Goal: Task Accomplishment & Management: Use online tool/utility

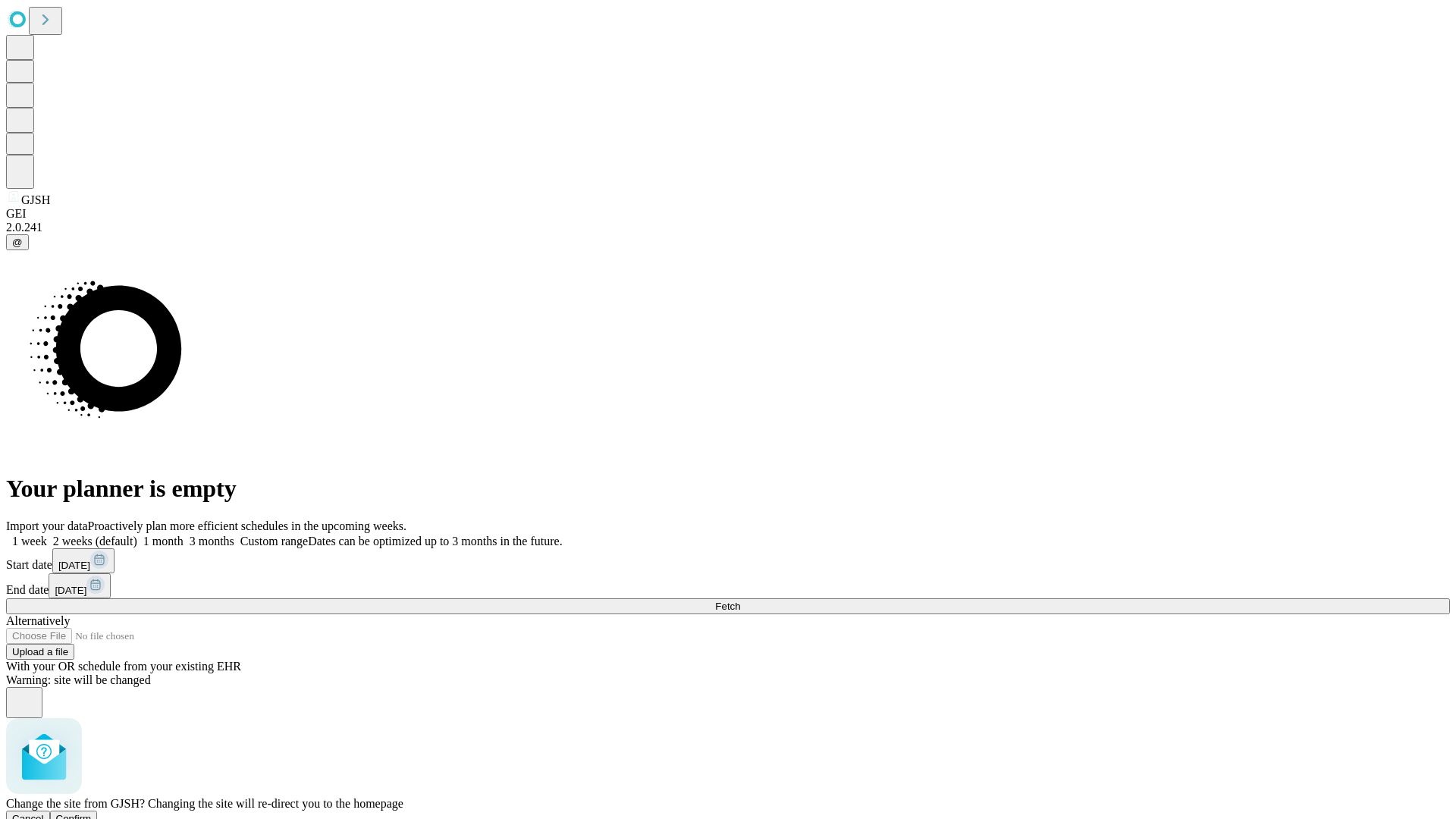
click at [91, 813] on span "Confirm" at bounding box center [74, 818] width 36 height 11
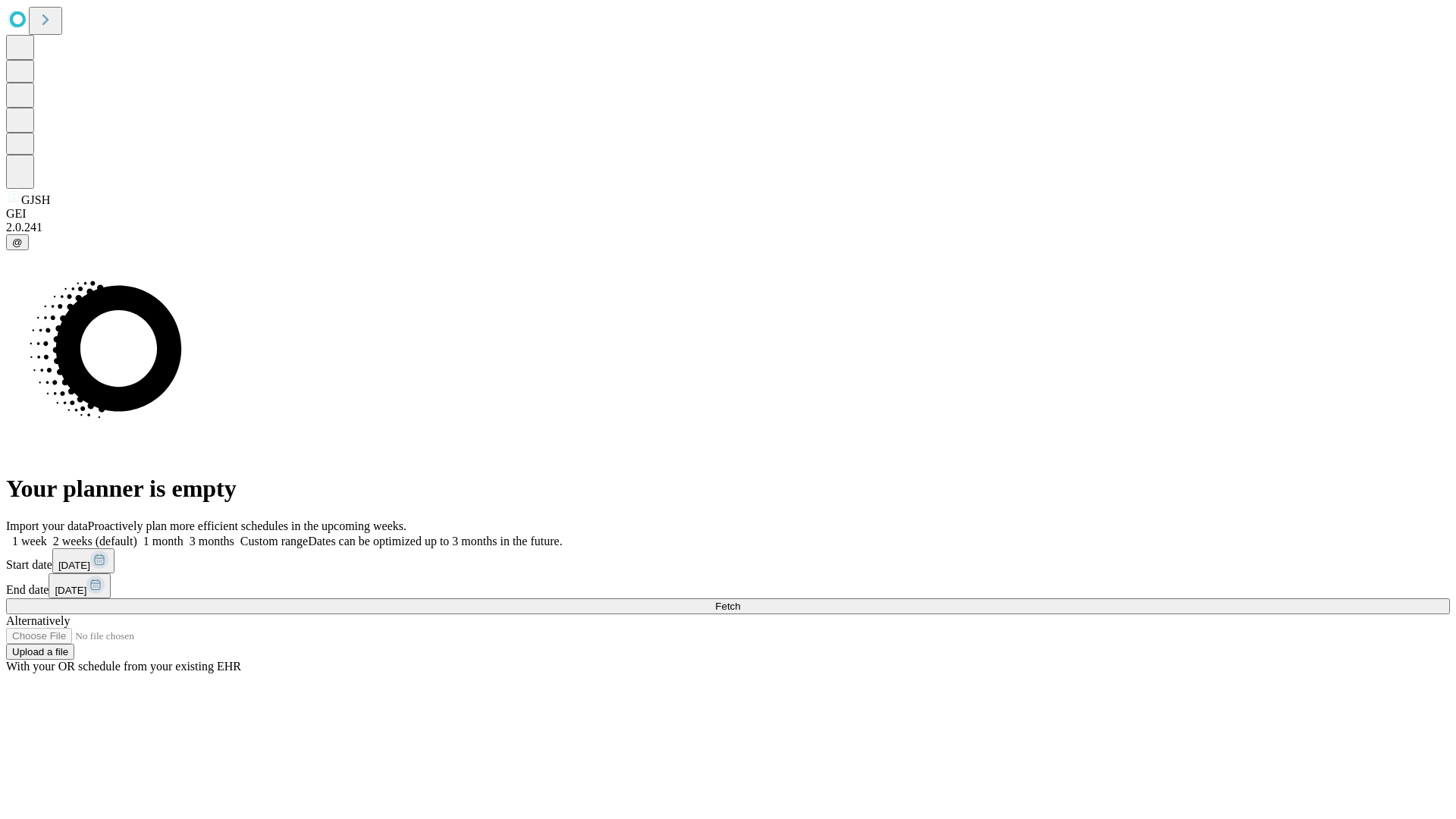
click at [137, 535] on label "2 weeks (default)" at bounding box center [92, 541] width 90 height 13
click at [740, 601] on span "Fetch" at bounding box center [727, 606] width 25 height 11
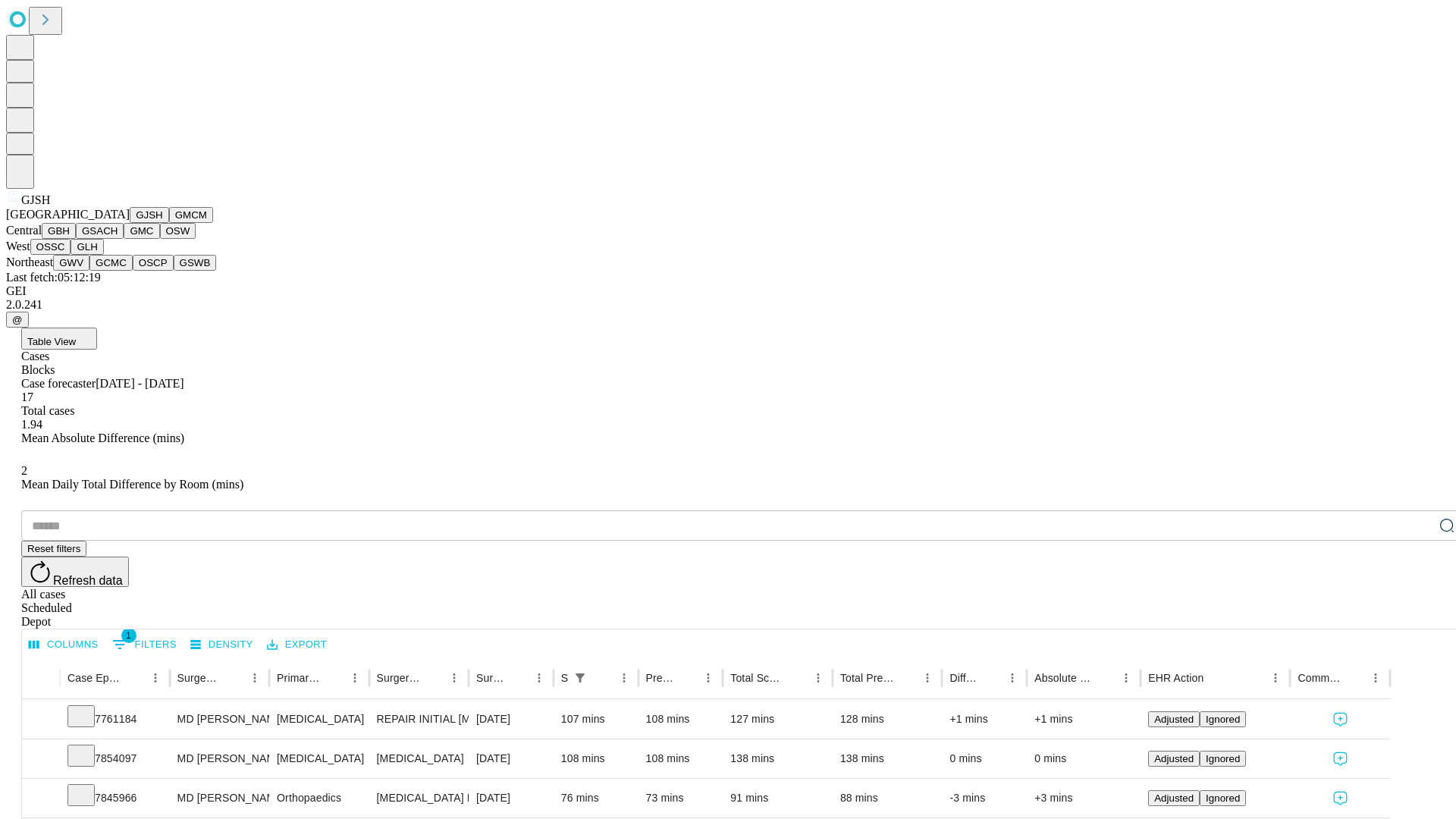
click at [169, 223] on button "GMCM" at bounding box center [190, 215] width 44 height 16
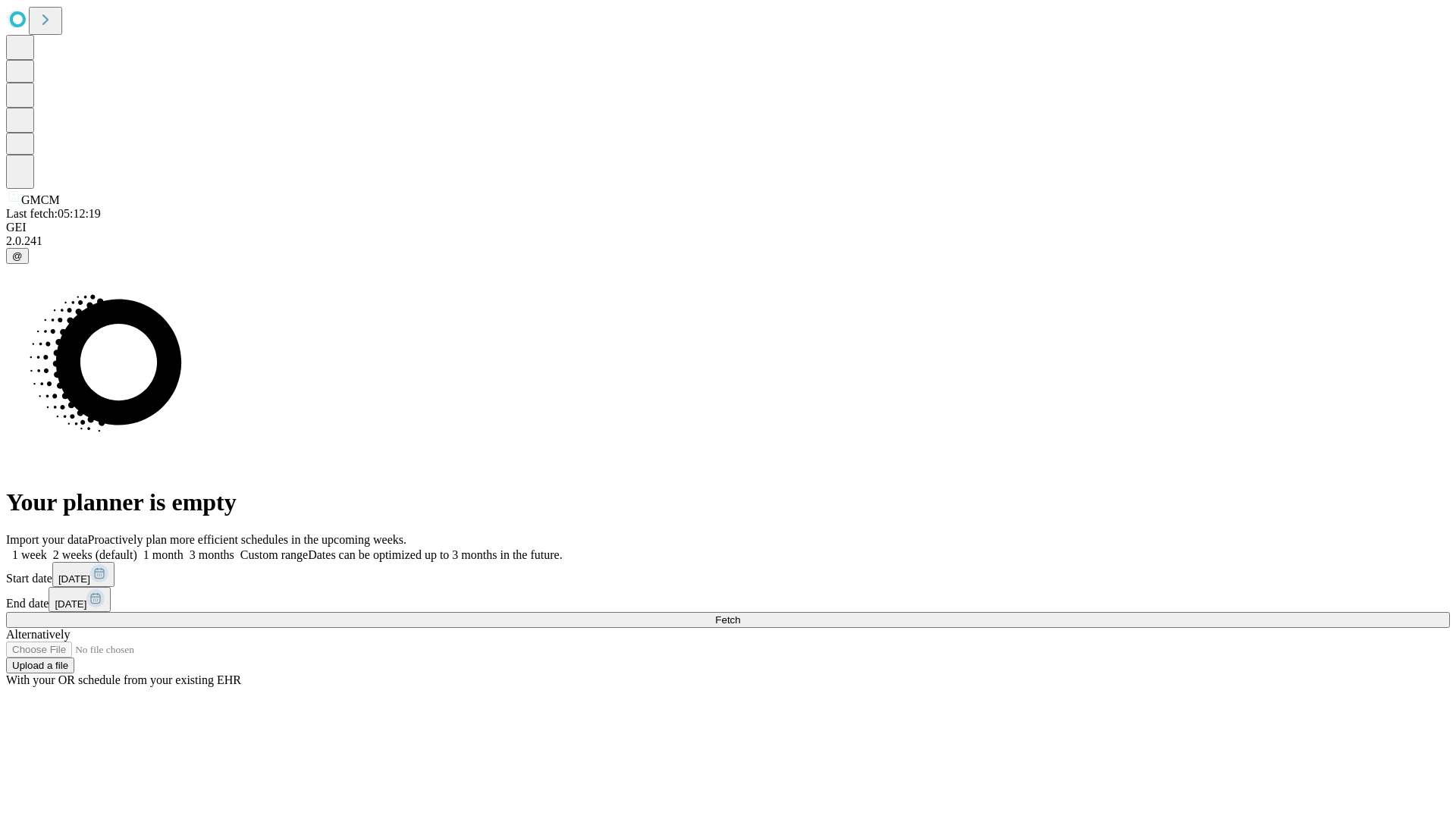
click at [137, 548] on label "2 weeks (default)" at bounding box center [92, 554] width 90 height 13
click at [740, 614] on span "Fetch" at bounding box center [727, 619] width 25 height 11
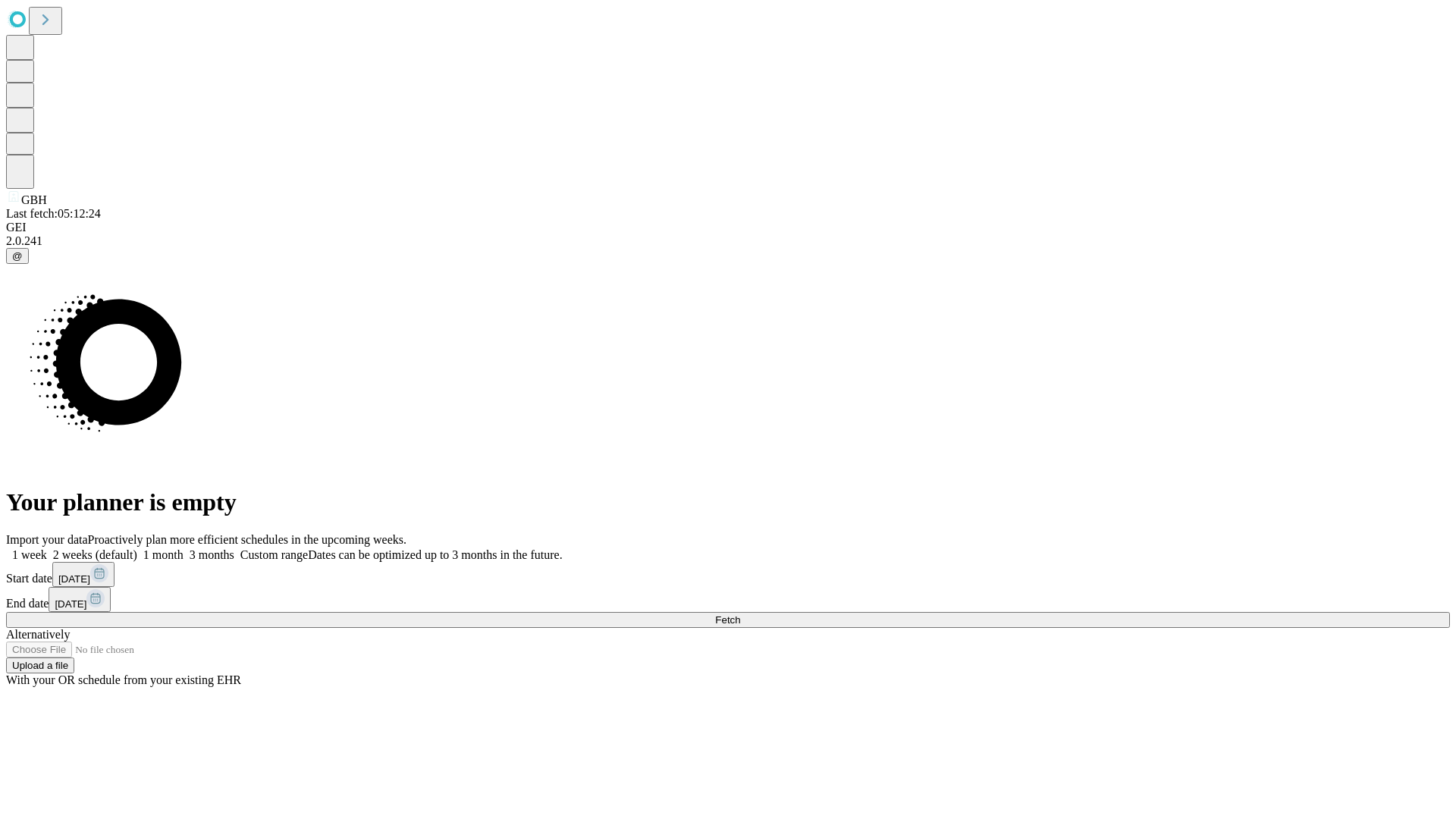
click at [137, 548] on label "2 weeks (default)" at bounding box center [92, 554] width 90 height 13
click at [740, 614] on span "Fetch" at bounding box center [727, 619] width 25 height 11
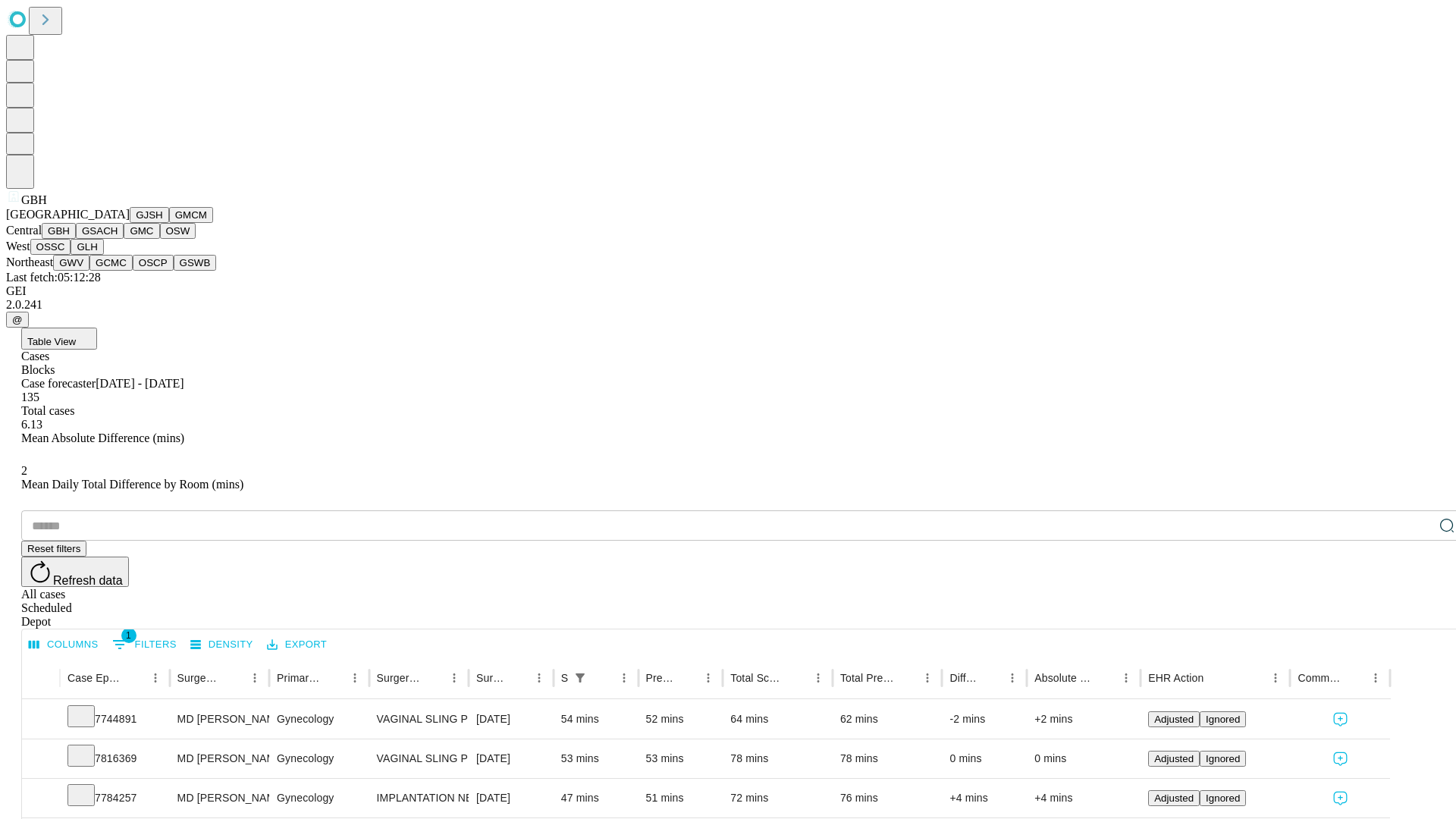
click at [117, 239] on button "GSACH" at bounding box center [99, 230] width 48 height 16
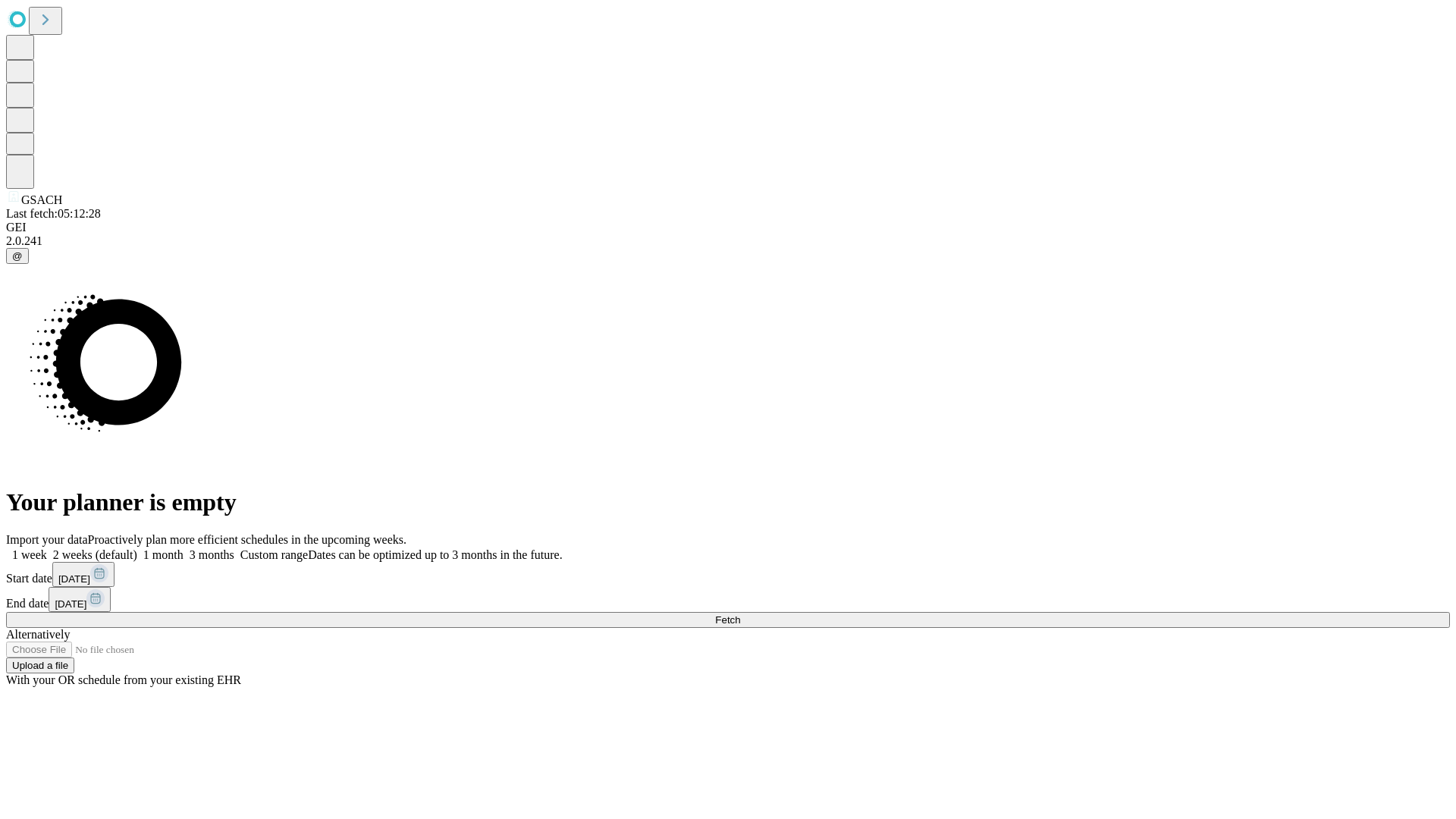
click at [137, 548] on label "2 weeks (default)" at bounding box center [92, 554] width 90 height 13
click at [740, 614] on span "Fetch" at bounding box center [727, 619] width 25 height 11
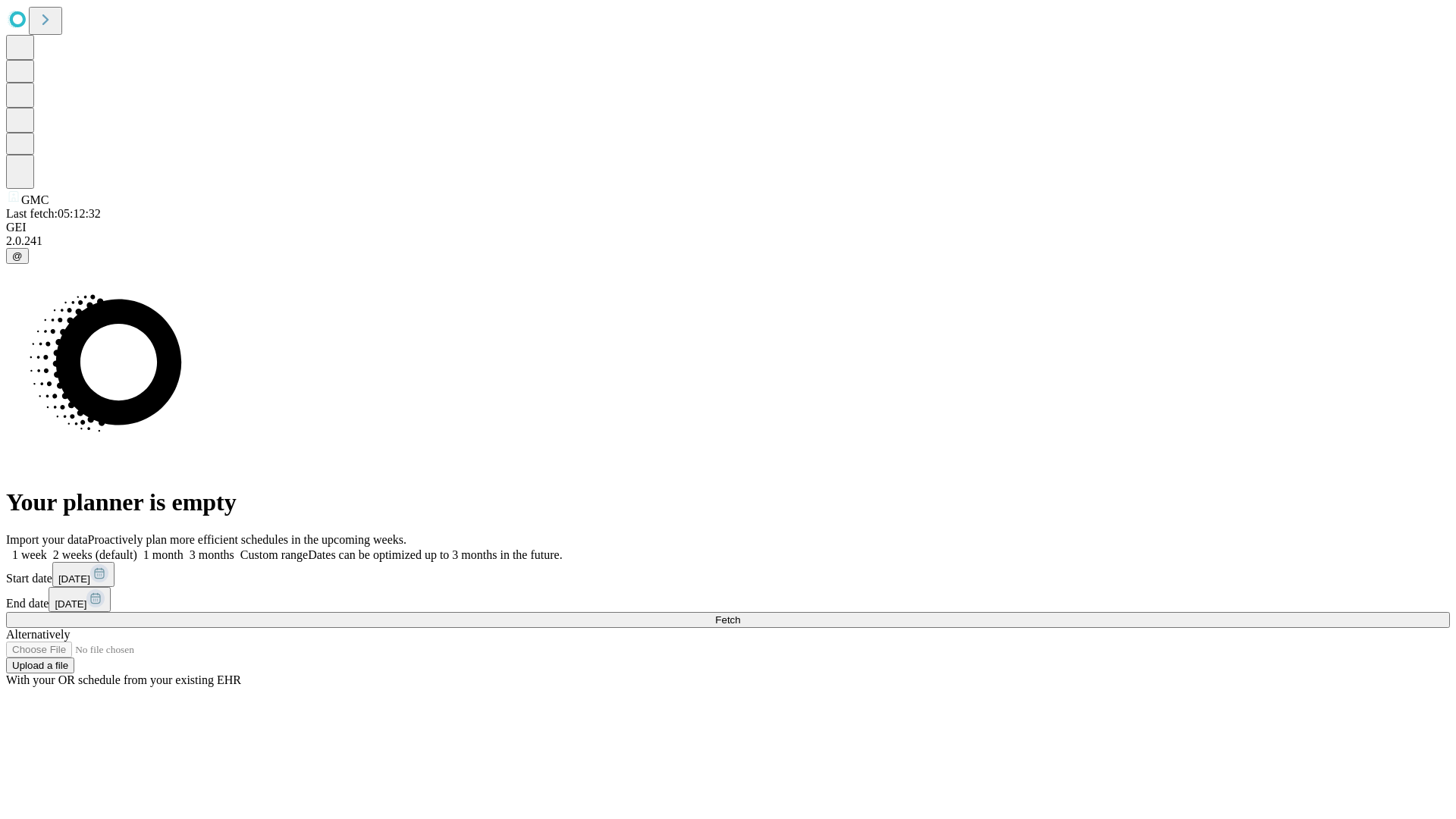
click at [137, 548] on label "2 weeks (default)" at bounding box center [92, 554] width 90 height 13
click at [740, 614] on span "Fetch" at bounding box center [727, 619] width 25 height 11
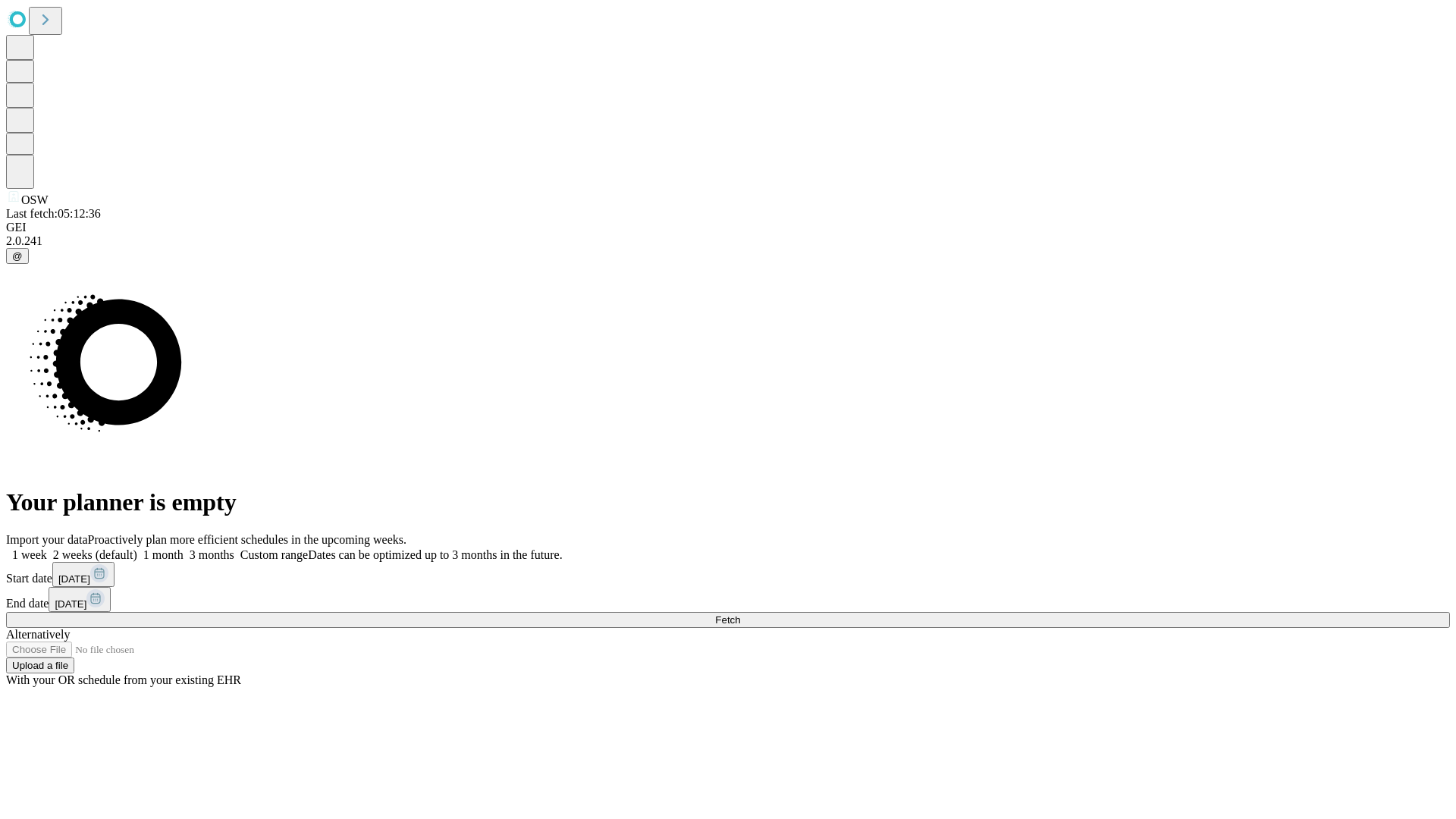
click at [137, 548] on label "2 weeks (default)" at bounding box center [92, 554] width 90 height 13
click at [740, 614] on span "Fetch" at bounding box center [727, 619] width 25 height 11
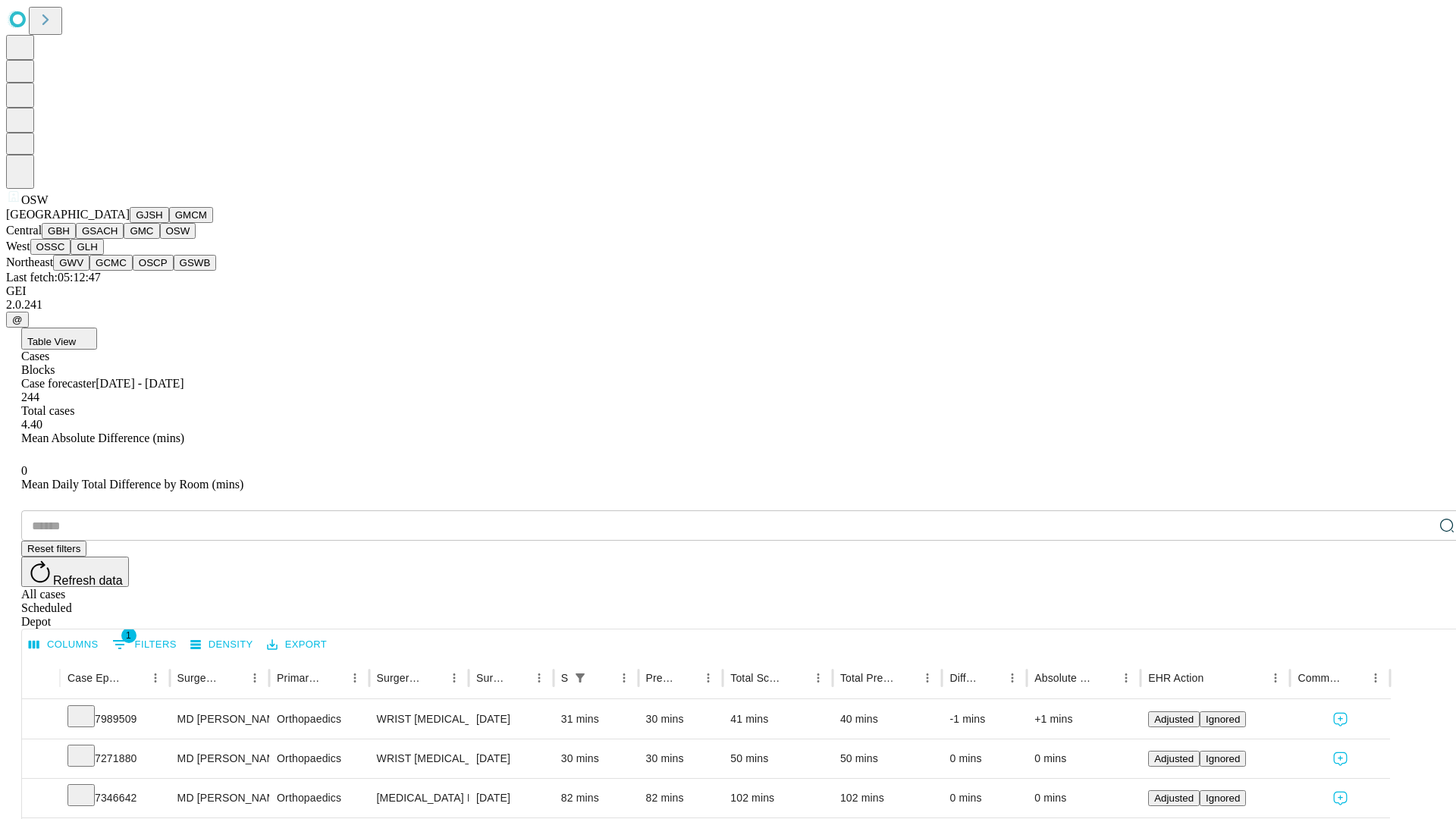
click at [71, 255] on button "OSSC" at bounding box center [50, 247] width 41 height 16
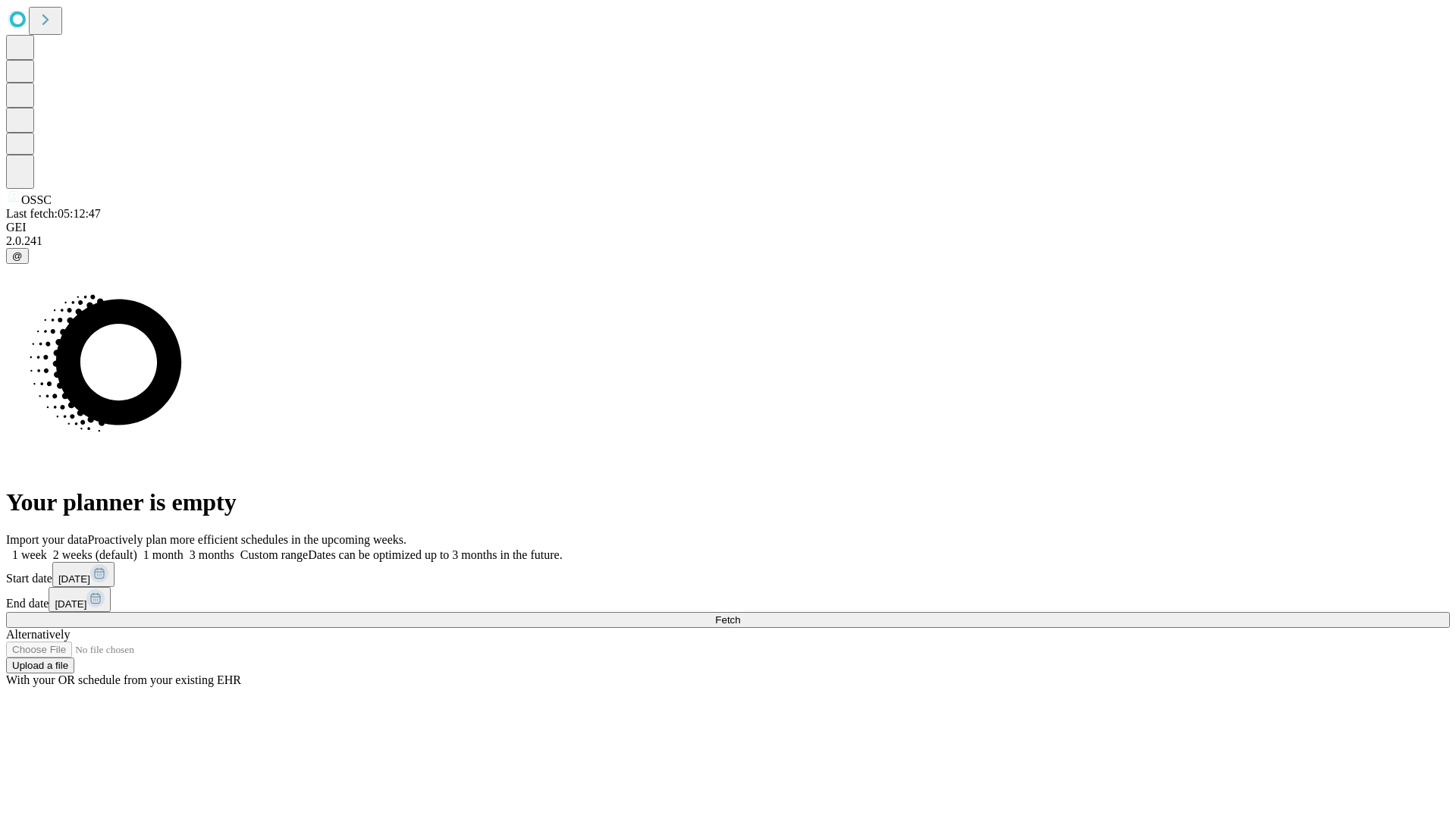
click at [137, 548] on label "2 weeks (default)" at bounding box center [92, 554] width 90 height 13
click at [740, 614] on span "Fetch" at bounding box center [727, 619] width 25 height 11
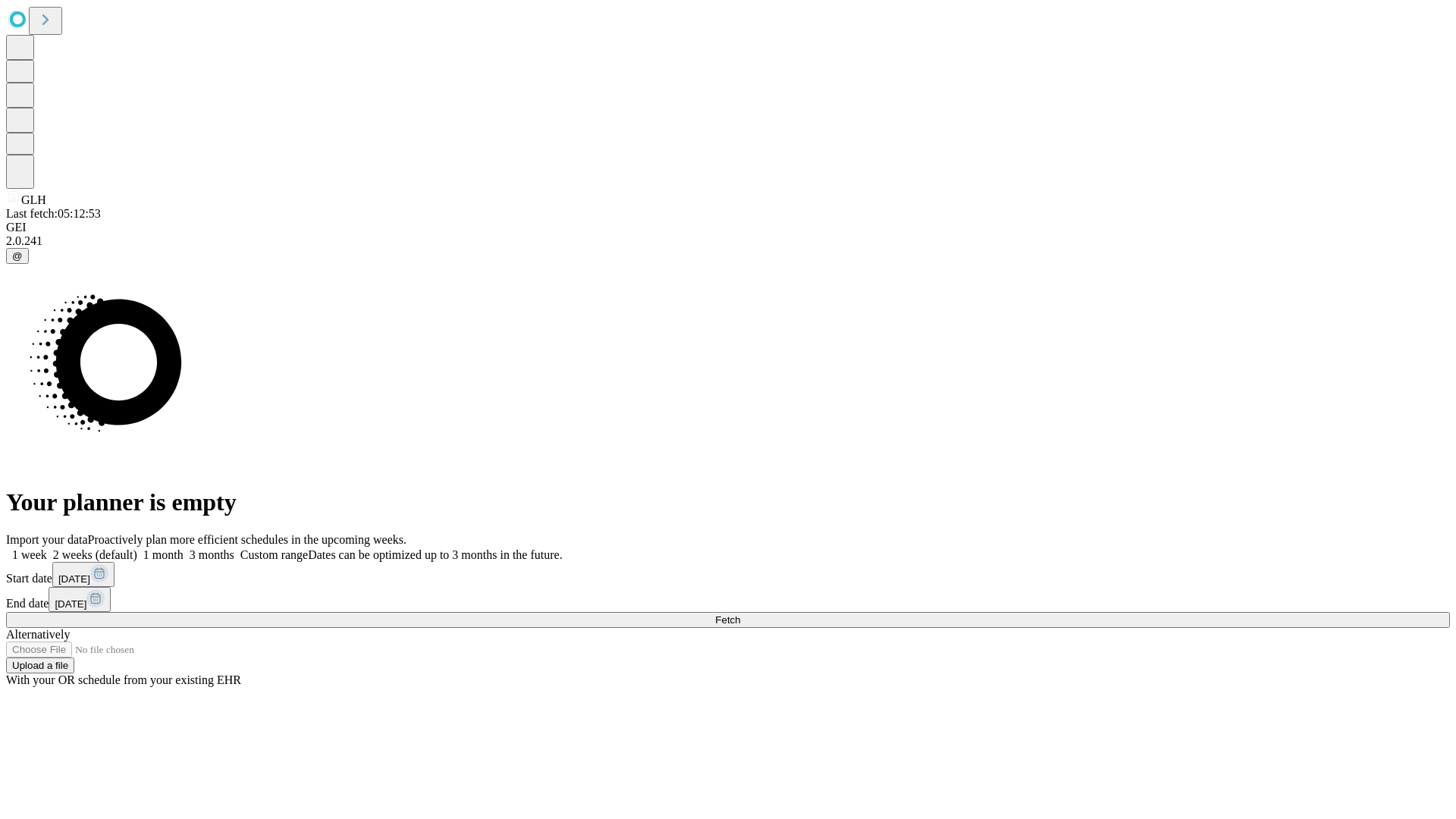
click at [137, 548] on label "2 weeks (default)" at bounding box center [92, 554] width 90 height 13
click at [740, 614] on span "Fetch" at bounding box center [727, 619] width 25 height 11
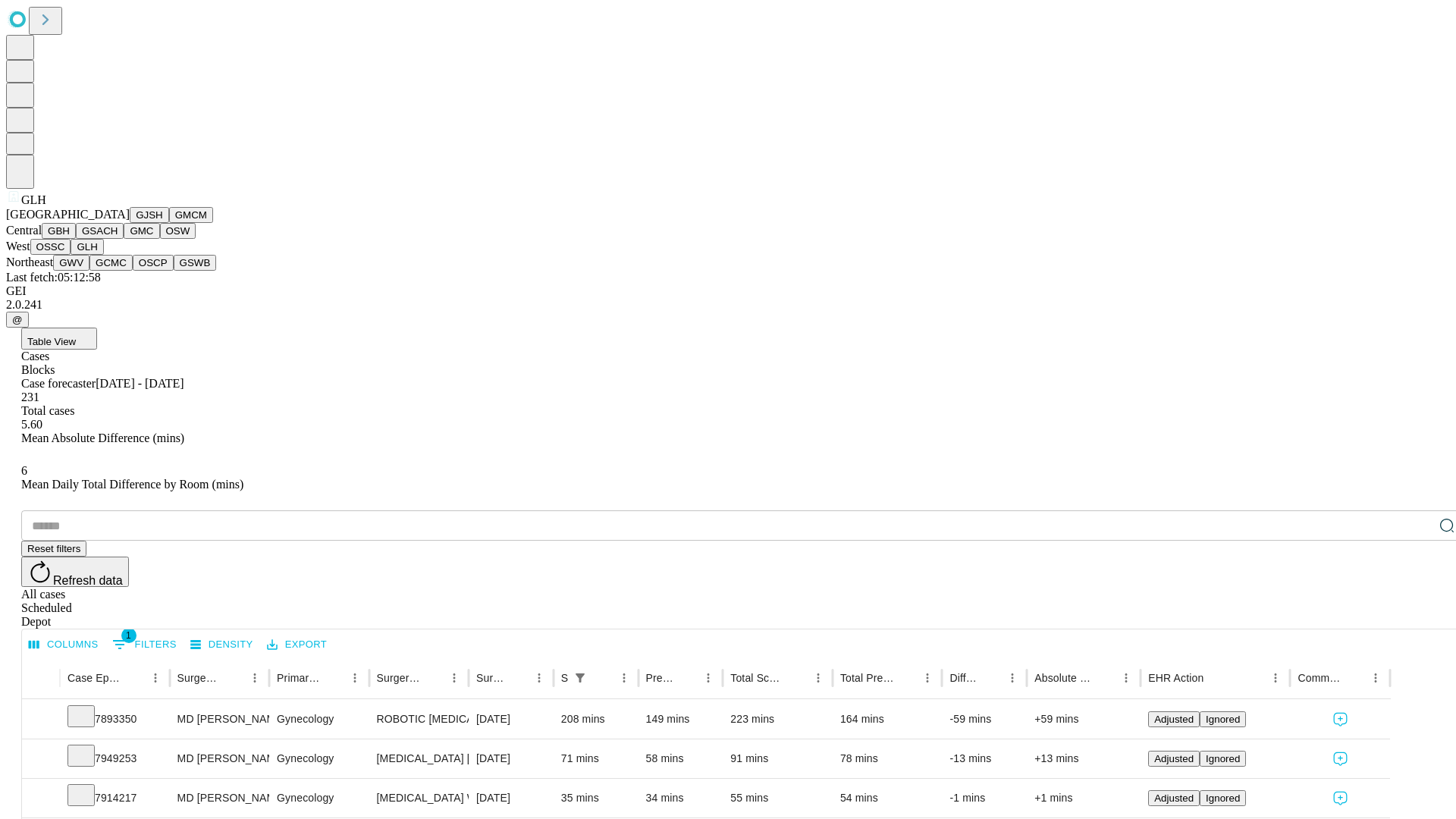
click at [90, 270] on button "GWV" at bounding box center [71, 263] width 37 height 16
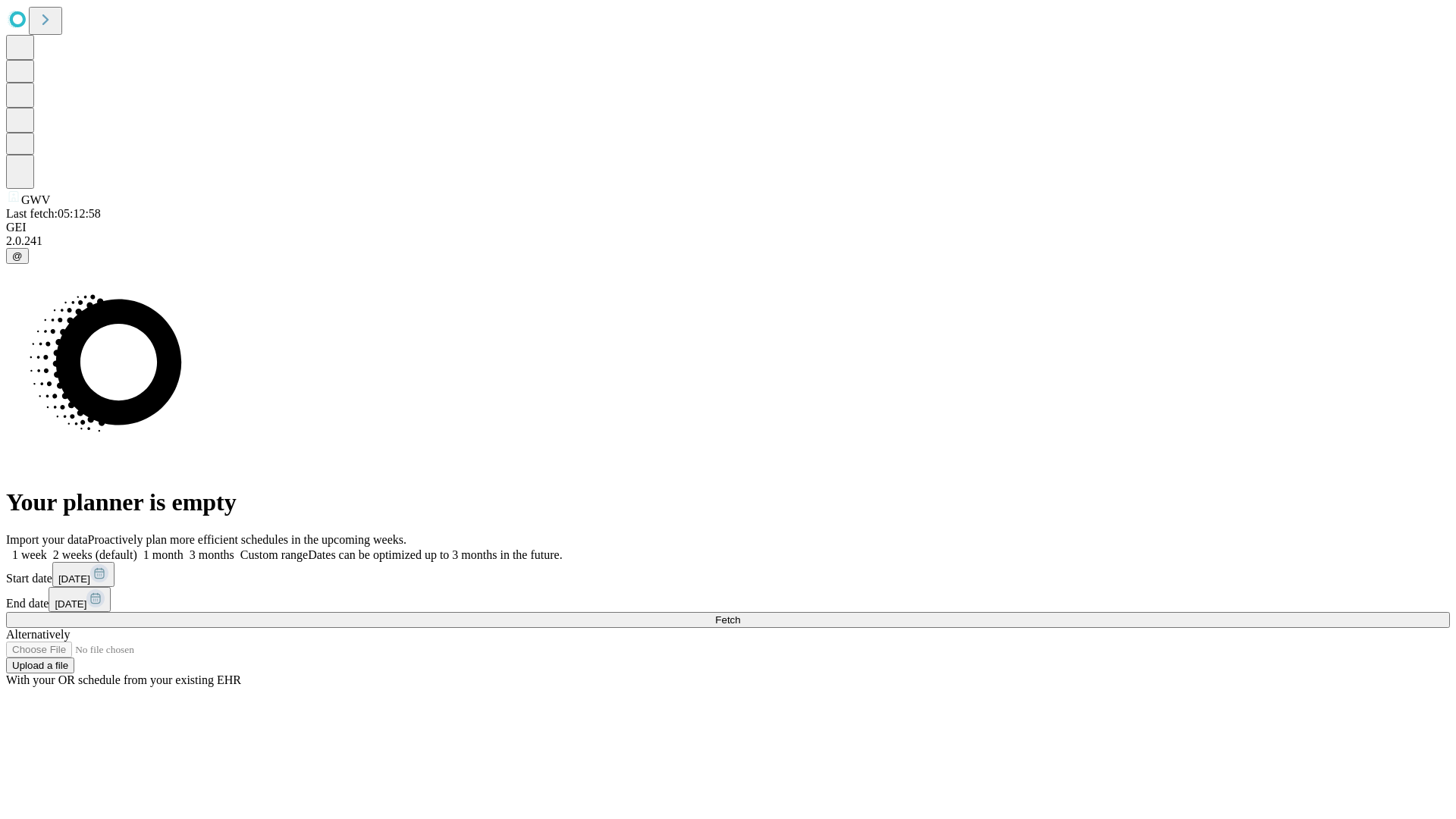
click at [137, 548] on label "2 weeks (default)" at bounding box center [92, 554] width 90 height 13
click at [740, 614] on span "Fetch" at bounding box center [727, 619] width 25 height 11
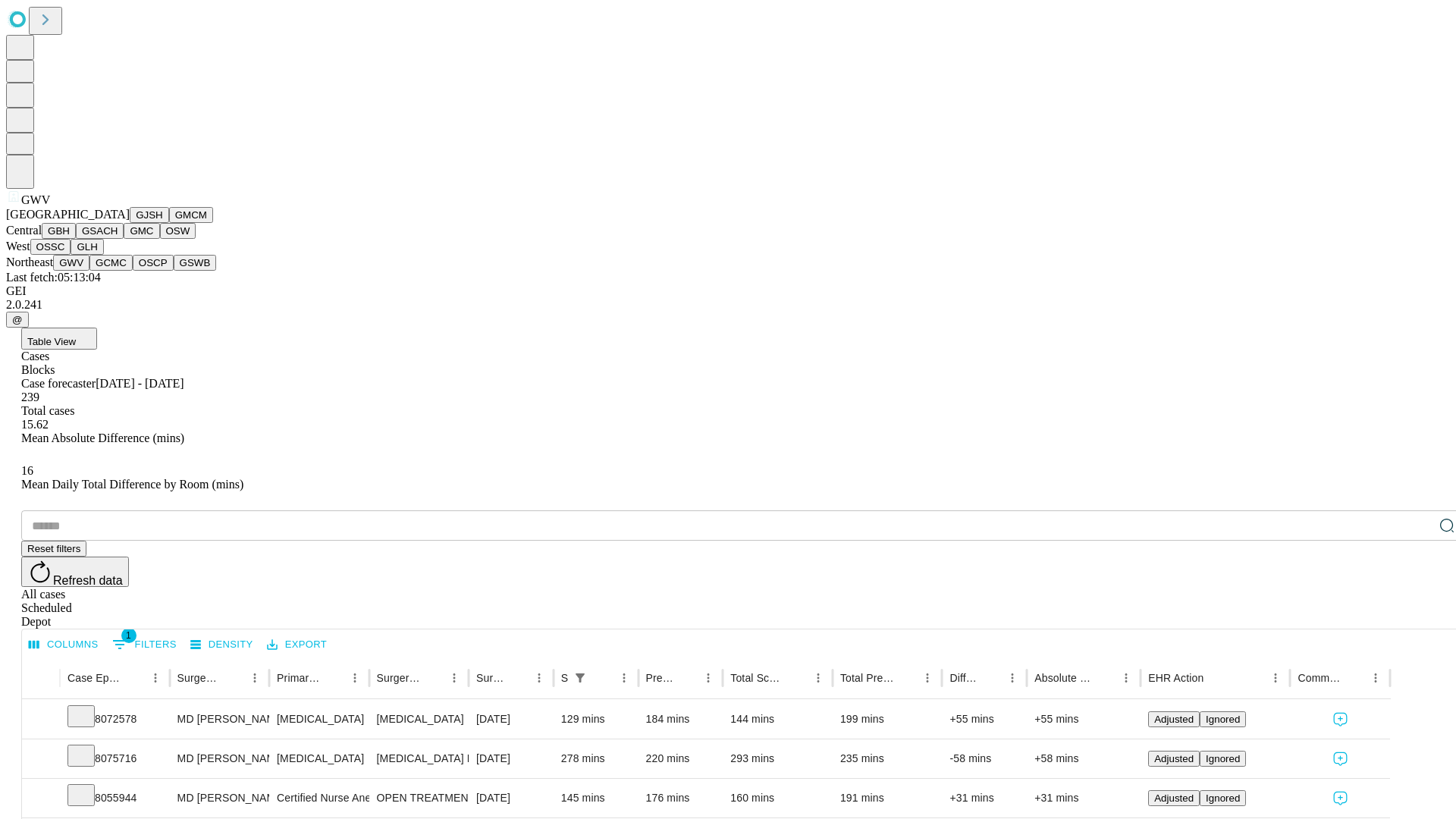
click at [117, 270] on button "GCMC" at bounding box center [111, 263] width 43 height 16
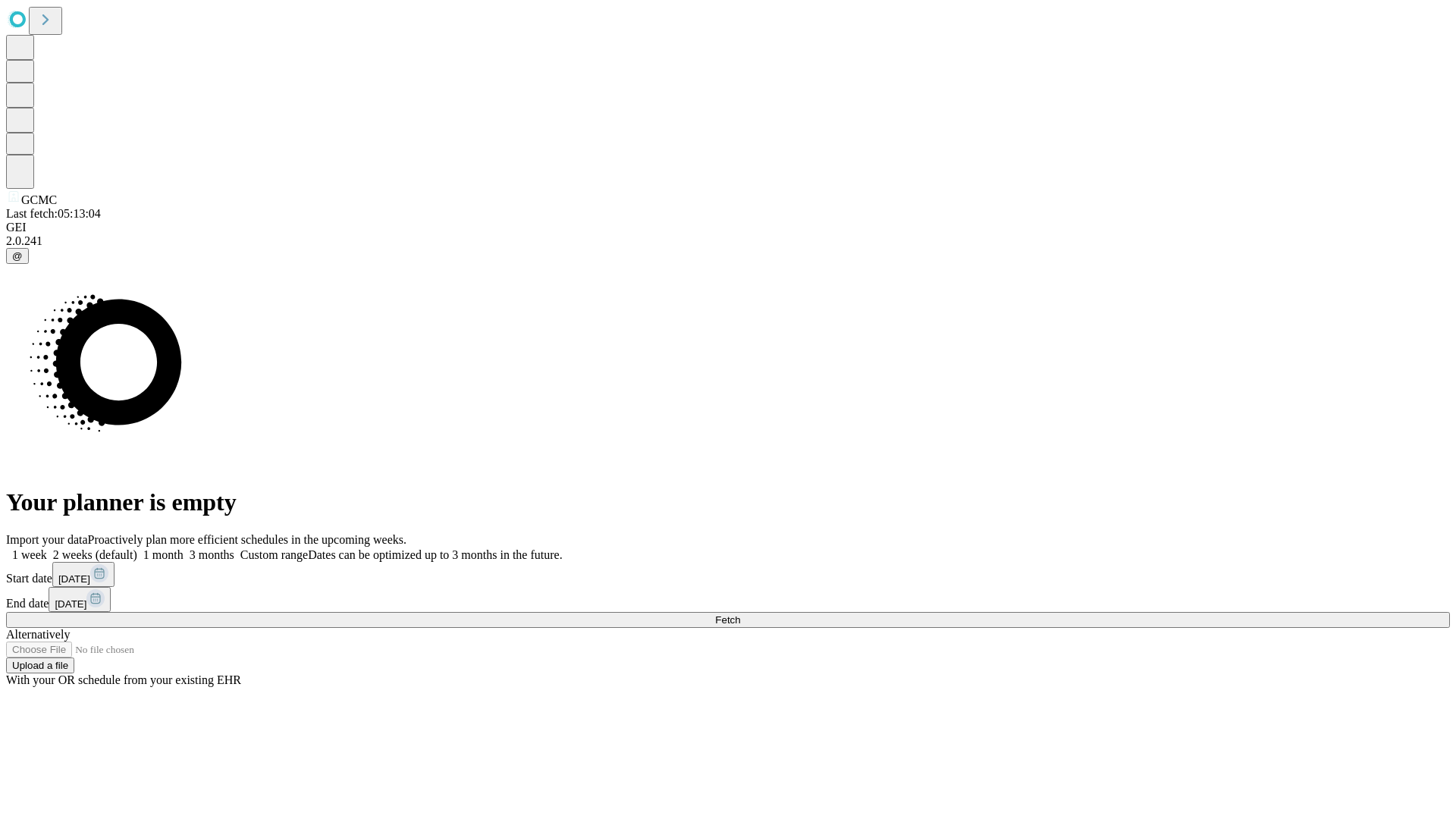
click at [137, 548] on label "2 weeks (default)" at bounding box center [92, 554] width 90 height 13
click at [740, 614] on span "Fetch" at bounding box center [727, 619] width 25 height 11
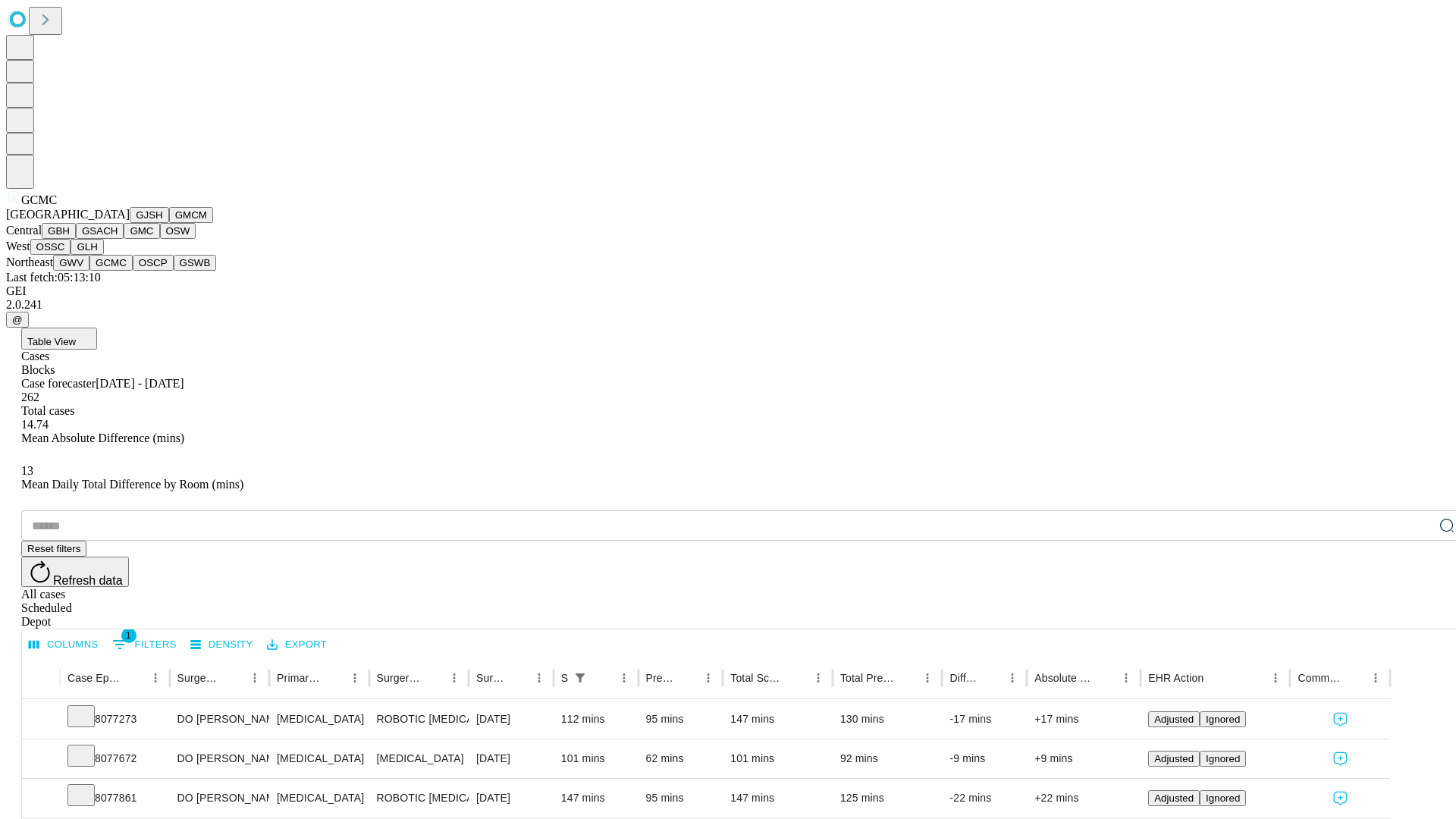
click at [133, 270] on button "OSCP" at bounding box center [153, 263] width 41 height 16
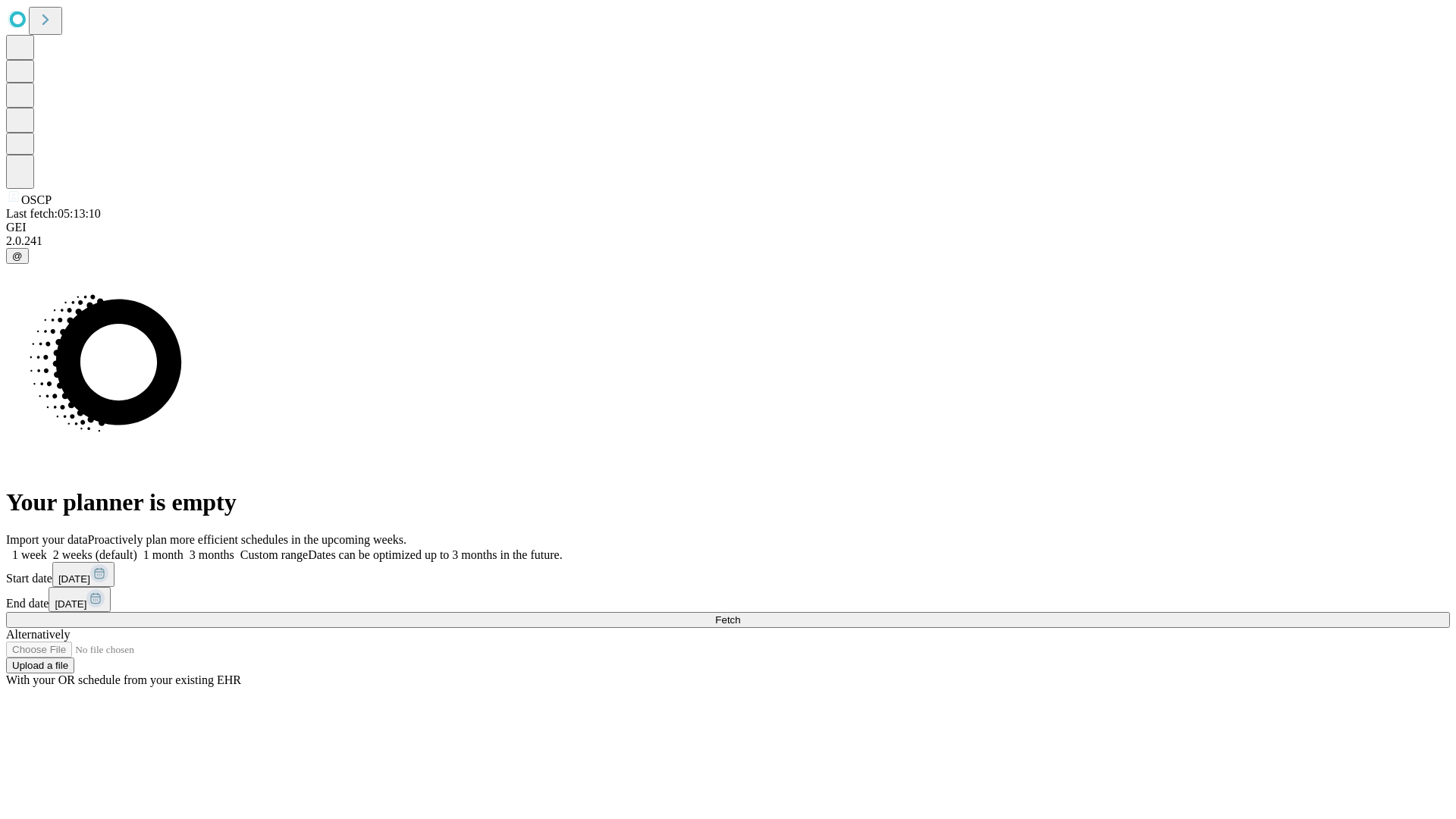
click at [137, 548] on label "2 weeks (default)" at bounding box center [92, 554] width 90 height 13
click at [740, 614] on span "Fetch" at bounding box center [727, 619] width 25 height 11
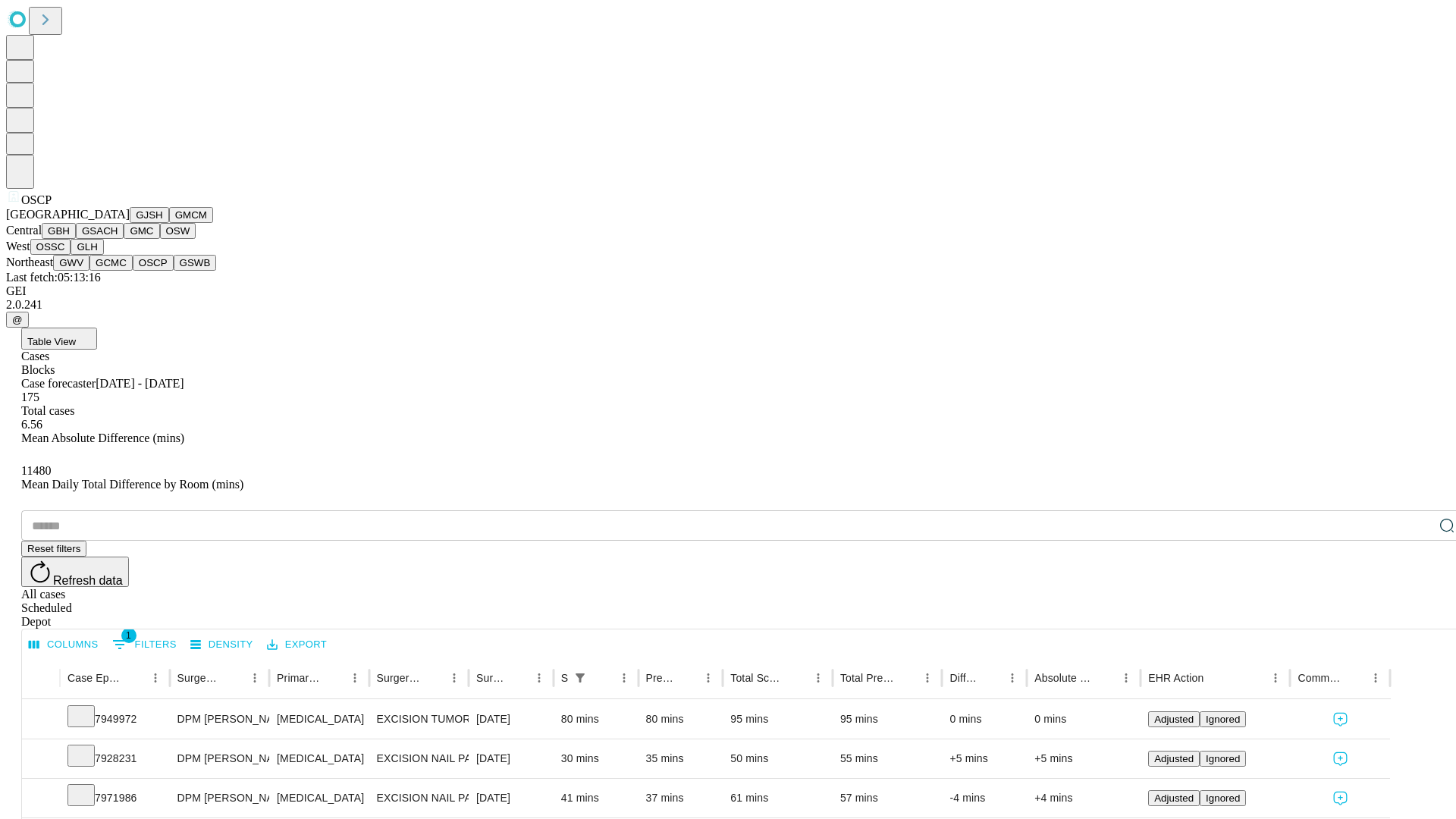
click at [174, 270] on button "GSWB" at bounding box center [196, 263] width 43 height 16
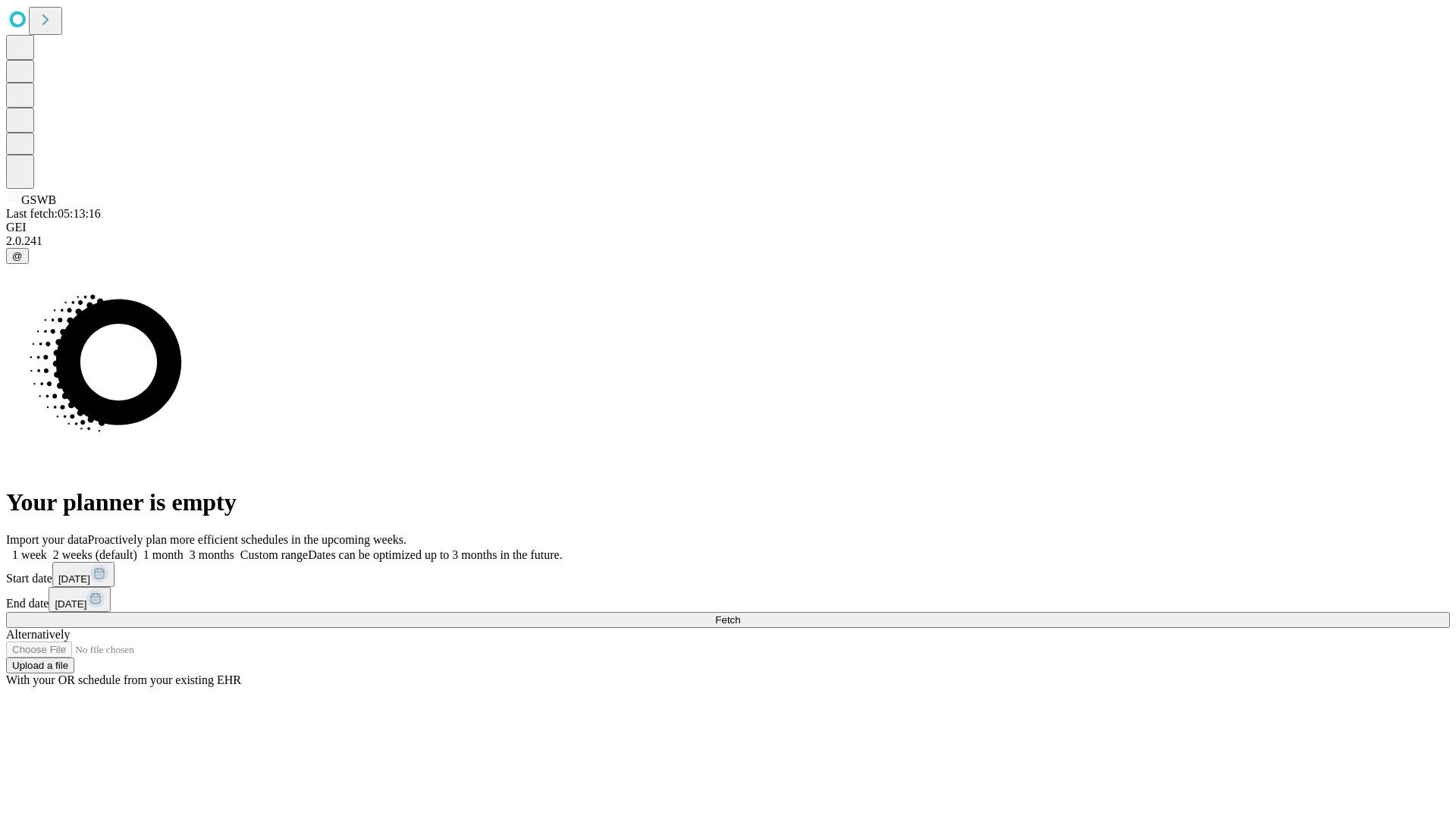
click at [137, 548] on label "2 weeks (default)" at bounding box center [92, 554] width 90 height 13
click at [740, 614] on span "Fetch" at bounding box center [727, 619] width 25 height 11
